Goal: Task Accomplishment & Management: Manage account settings

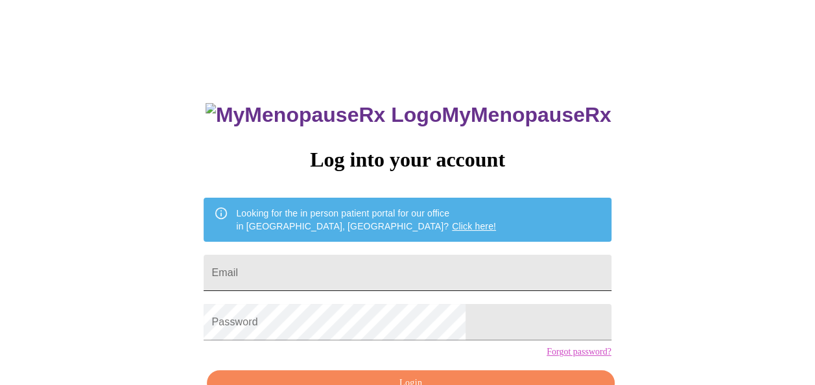
click at [330, 273] on input "Email" at bounding box center [406, 273] width 407 height 36
type input "[EMAIL_ADDRESS][DOMAIN_NAME]"
click at [329, 347] on form "Password" at bounding box center [406, 321] width 407 height 49
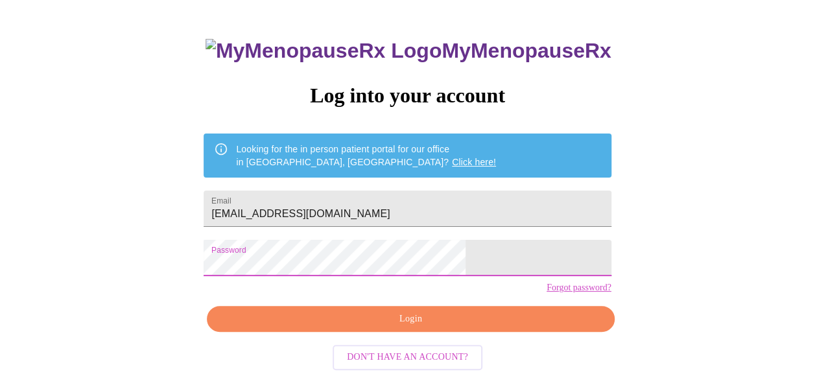
scroll to position [67, 0]
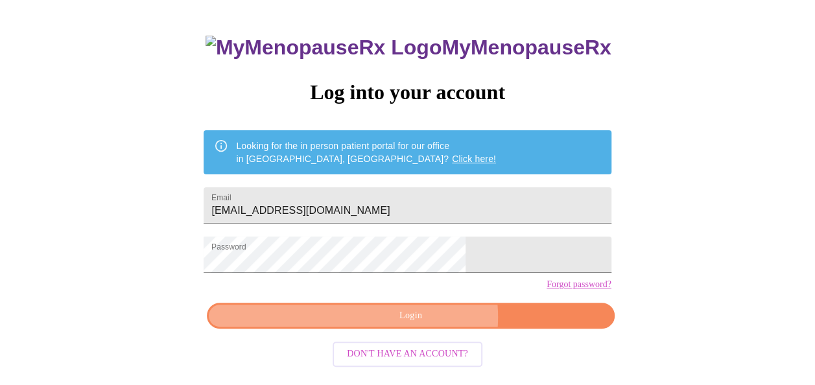
click at [425, 324] on span "Login" at bounding box center [410, 316] width 377 height 16
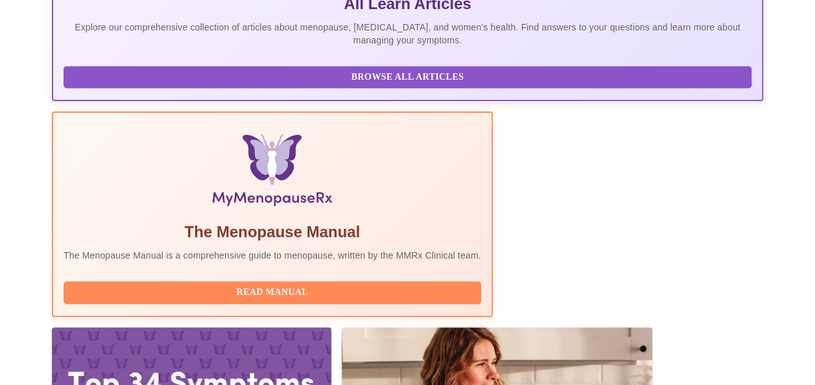
scroll to position [341, 0]
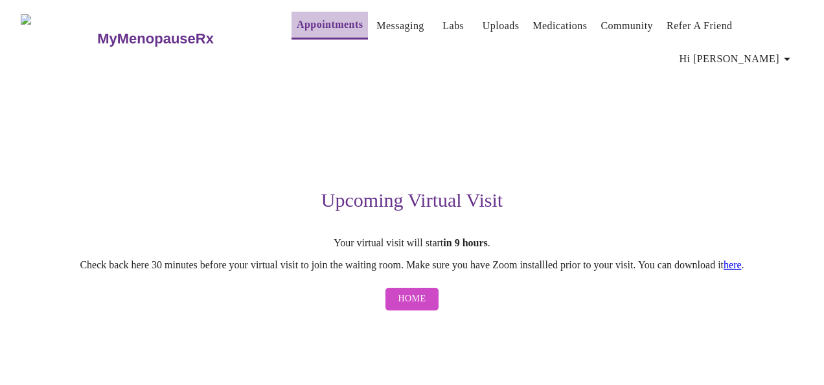
click at [308, 26] on link "Appointments" at bounding box center [330, 25] width 66 height 18
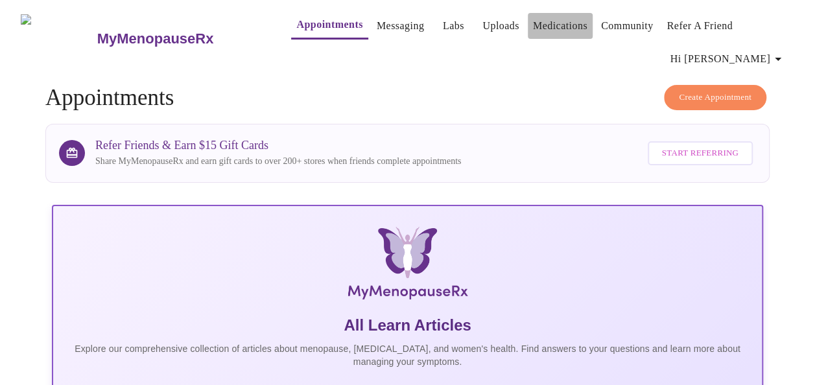
click at [556, 21] on link "Medications" at bounding box center [560, 26] width 54 height 18
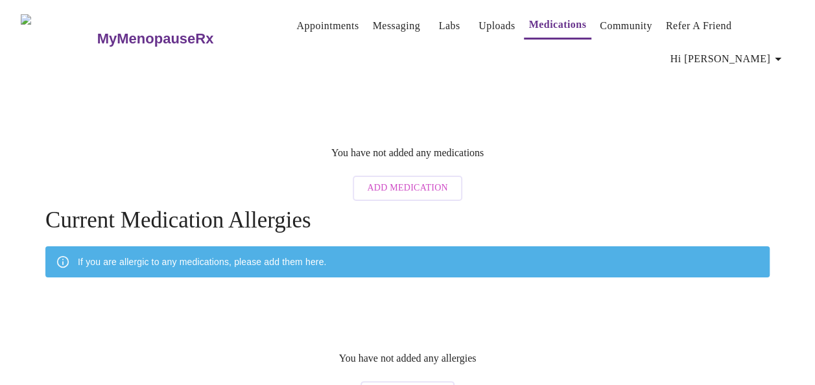
click at [123, 34] on h3 "MyMenopauseRx" at bounding box center [155, 38] width 117 height 17
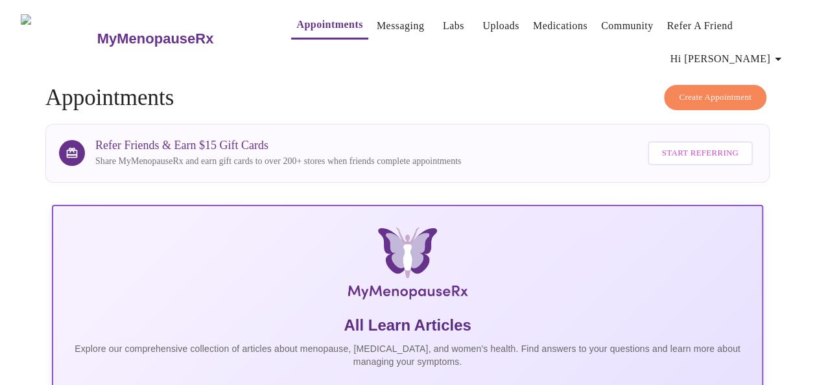
click at [443, 21] on link "Labs" at bounding box center [453, 26] width 21 height 18
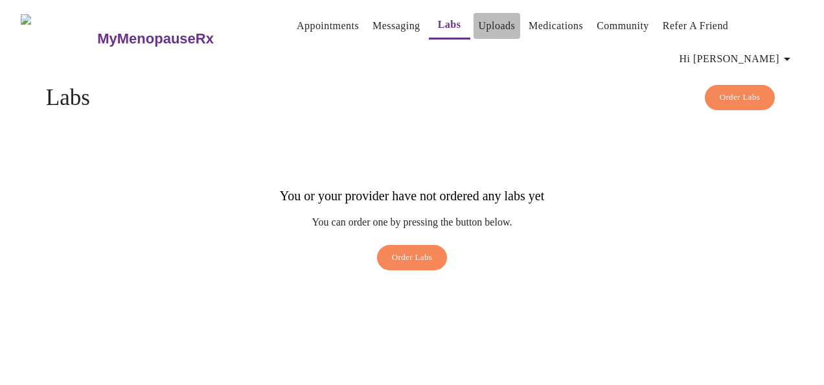
click at [487, 29] on link "Uploads" at bounding box center [497, 26] width 37 height 18
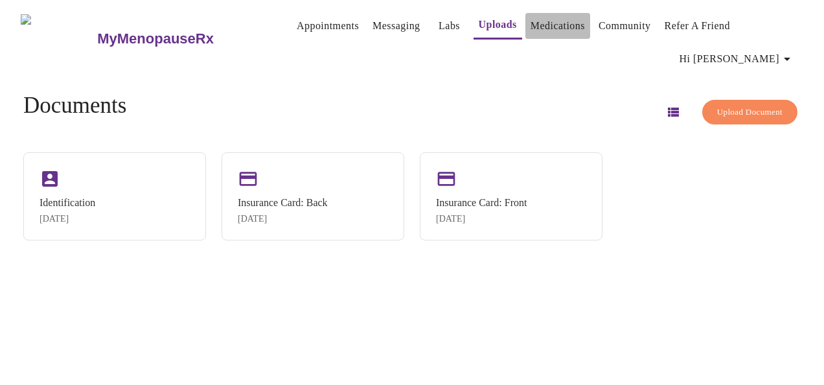
click at [557, 25] on link "Medications" at bounding box center [558, 26] width 54 height 18
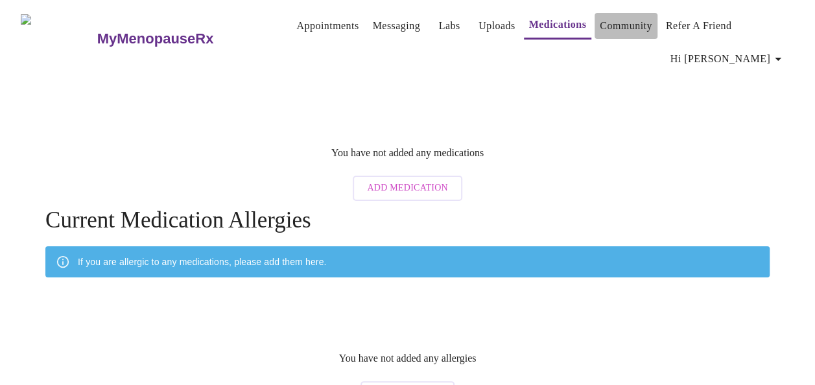
click at [623, 21] on link "Community" at bounding box center [625, 26] width 52 height 18
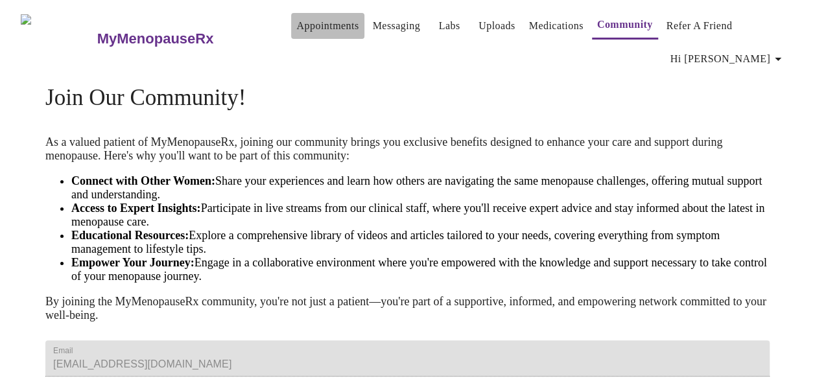
click at [307, 19] on link "Appointments" at bounding box center [327, 26] width 62 height 18
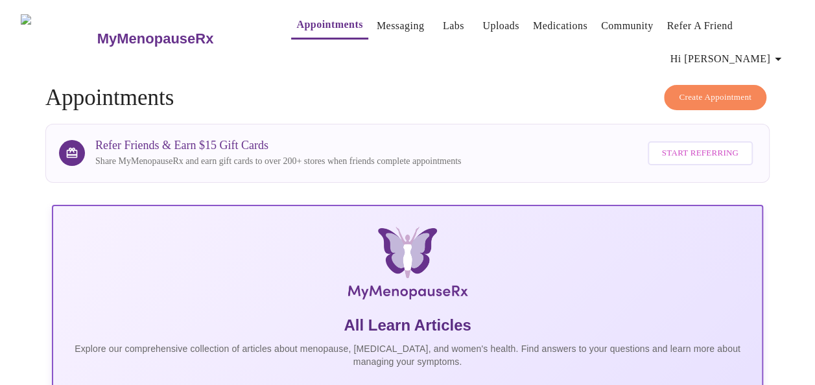
click at [482, 17] on link "Uploads" at bounding box center [500, 26] width 37 height 18
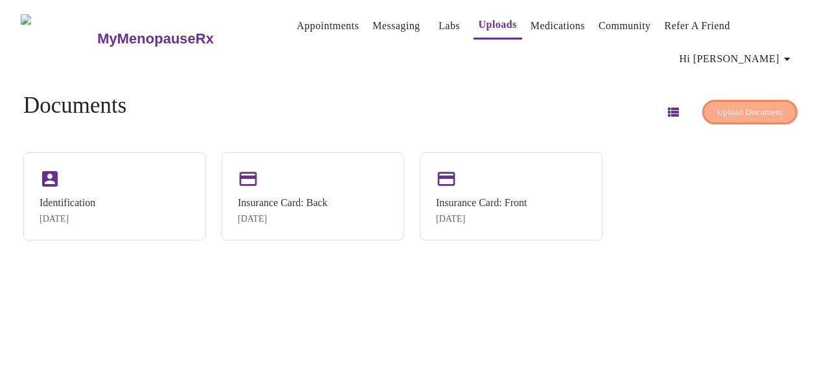
click at [754, 105] on span "Upload Document" at bounding box center [749, 112] width 65 height 15
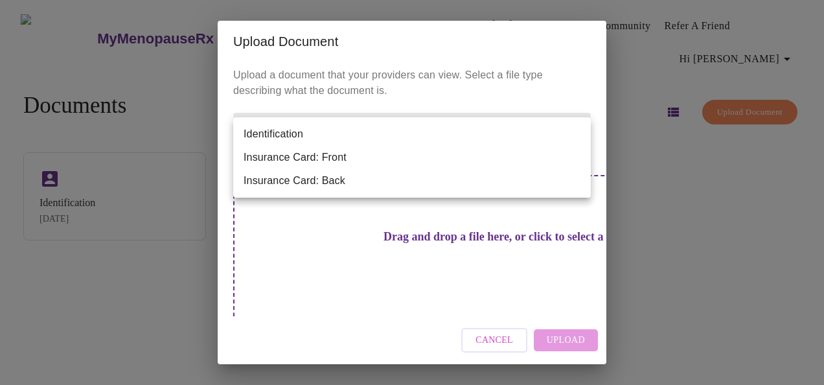
click at [578, 131] on body "MyMenopauseRx Appointments Messaging Labs Uploads Medications Community Refer a…" at bounding box center [412, 197] width 814 height 385
click at [631, 127] on div at bounding box center [412, 192] width 824 height 385
